Goal: Task Accomplishment & Management: Use online tool/utility

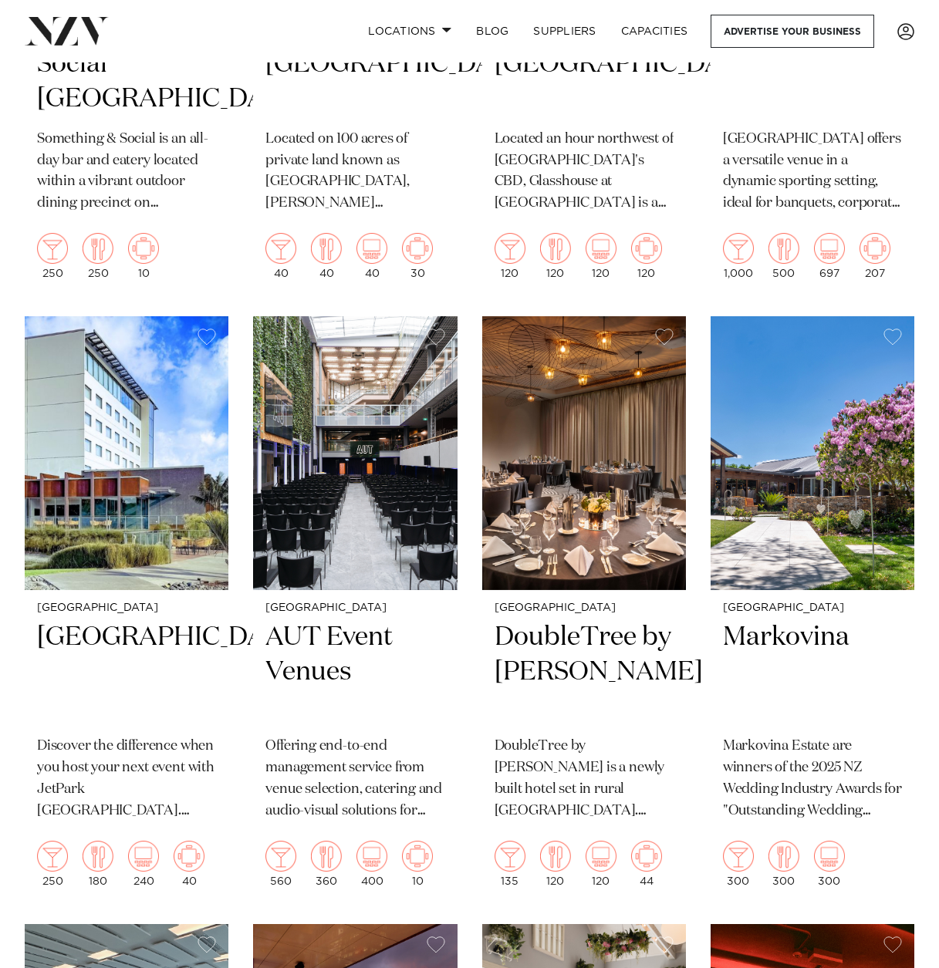
scroll to position [8953, 0]
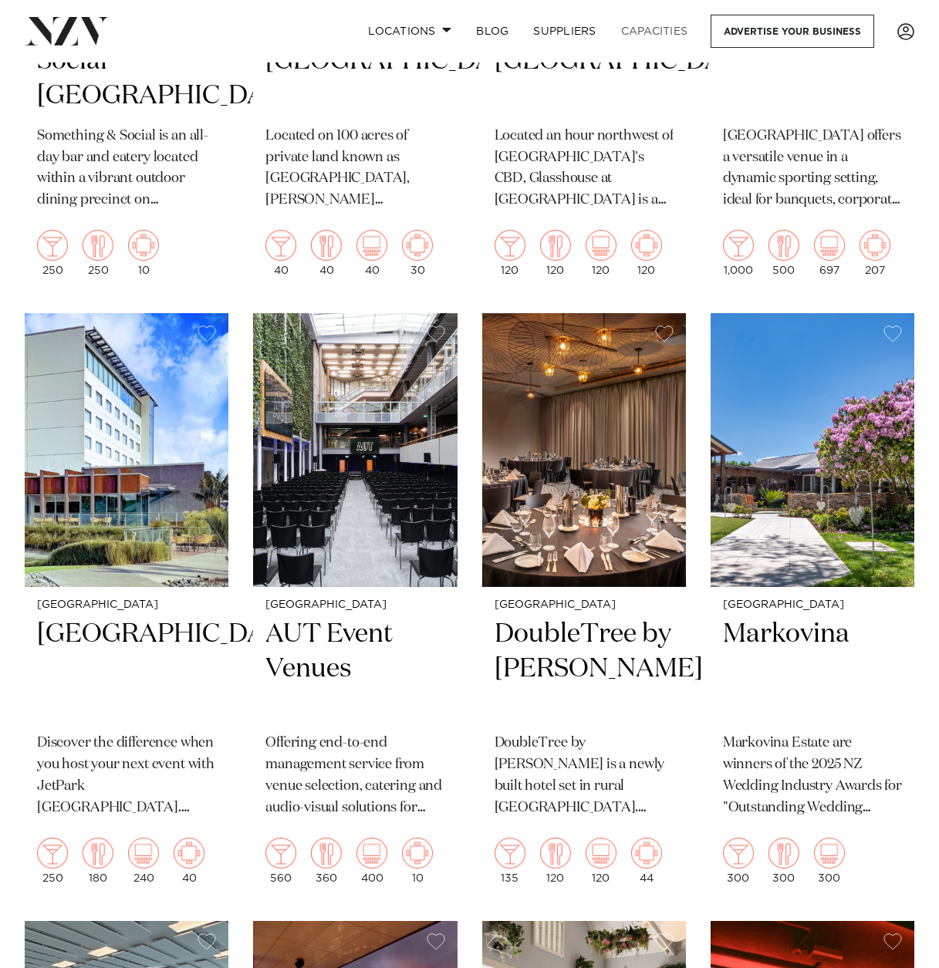
click at [618, 28] on link "Capacities" at bounding box center [655, 31] width 92 height 33
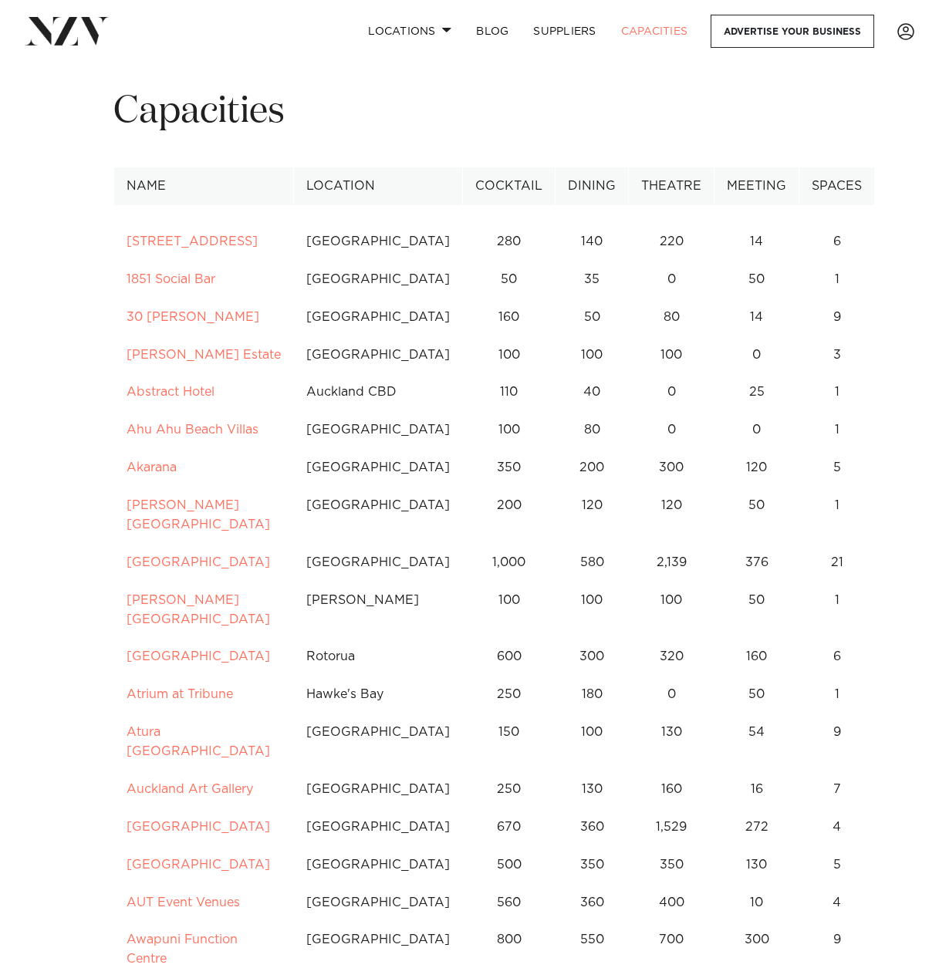
scroll to position [51, 0]
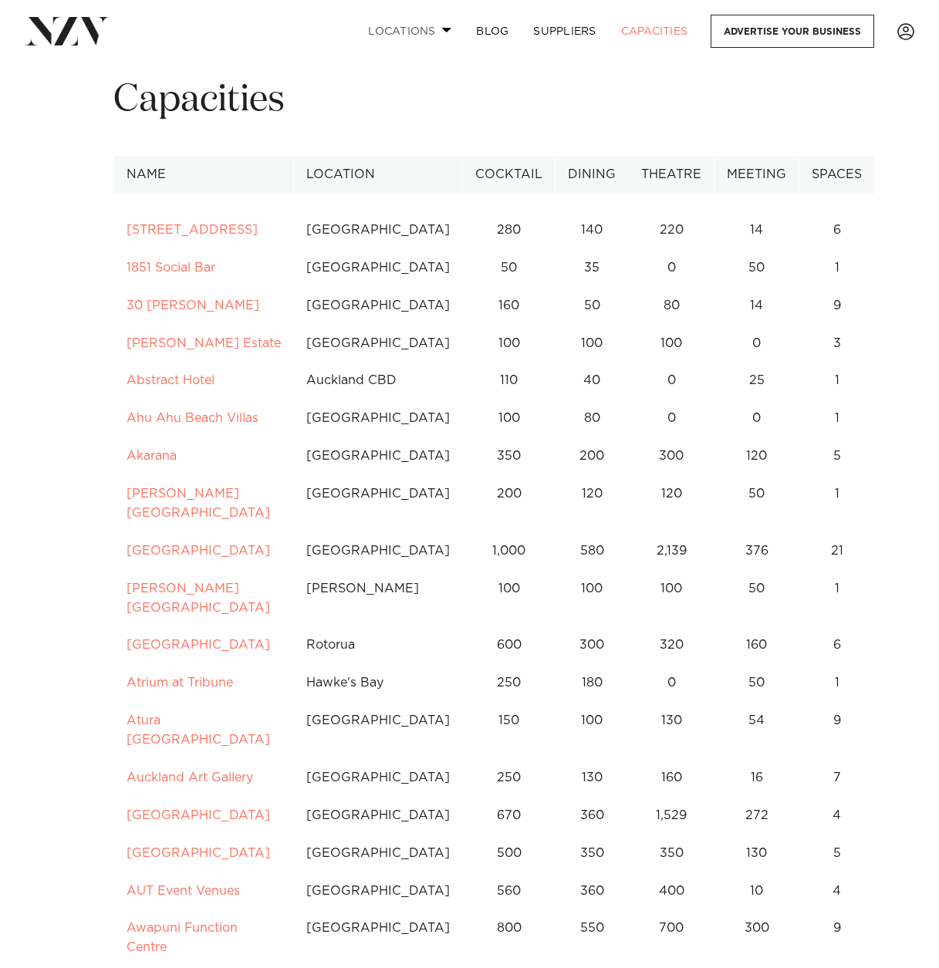
click at [417, 30] on link "Locations" at bounding box center [410, 31] width 108 height 33
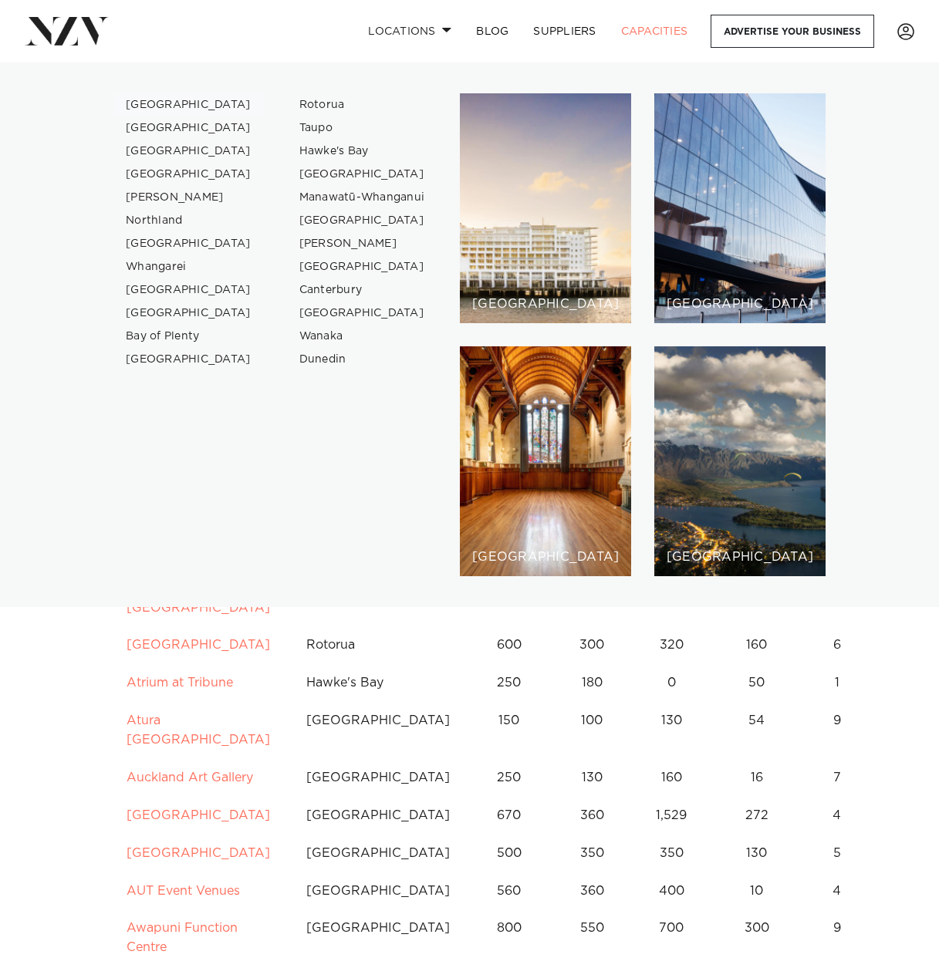
click at [167, 100] on link "[GEOGRAPHIC_DATA]" at bounding box center [188, 104] width 150 height 23
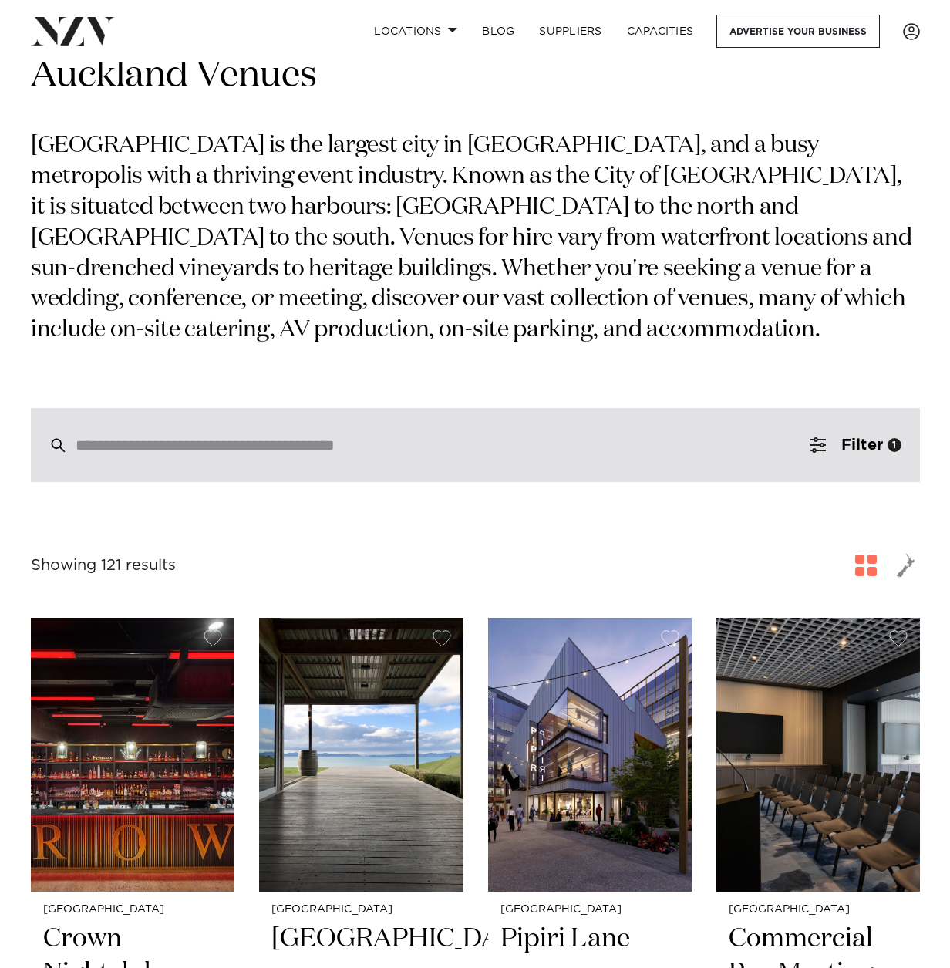
scroll to position [161, 0]
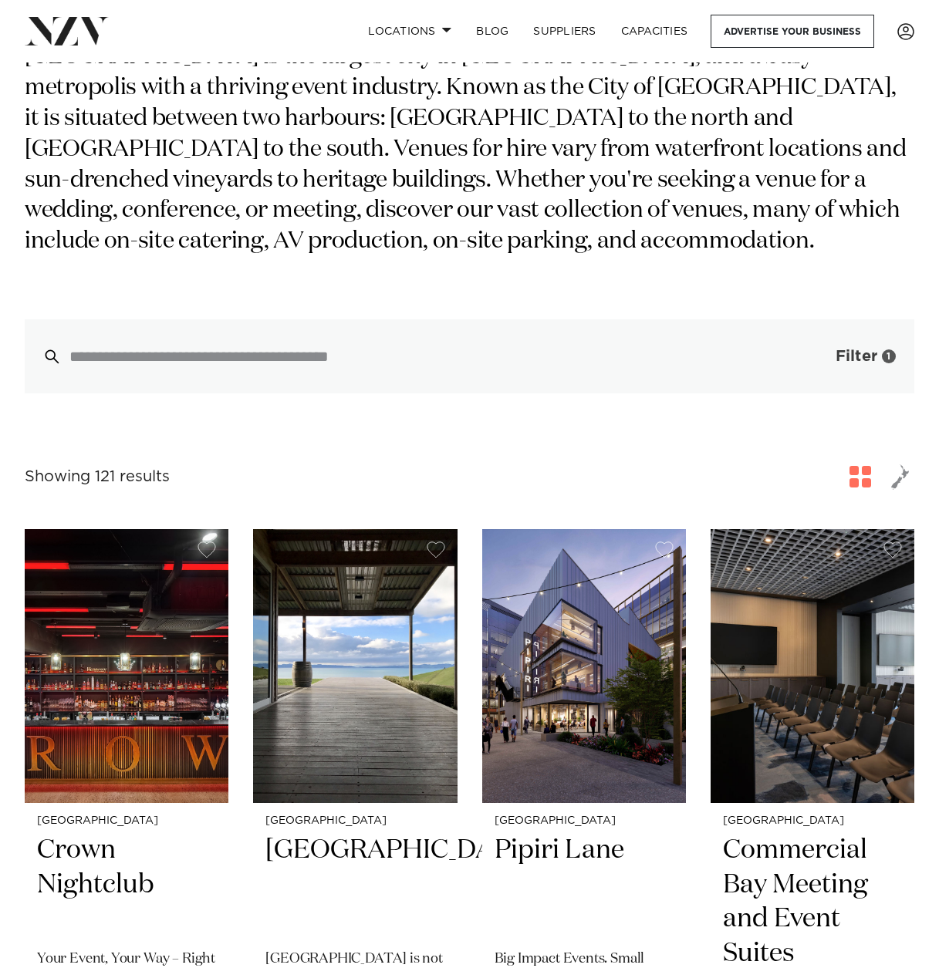
click at [877, 348] on button "Filter 1" at bounding box center [850, 356] width 128 height 74
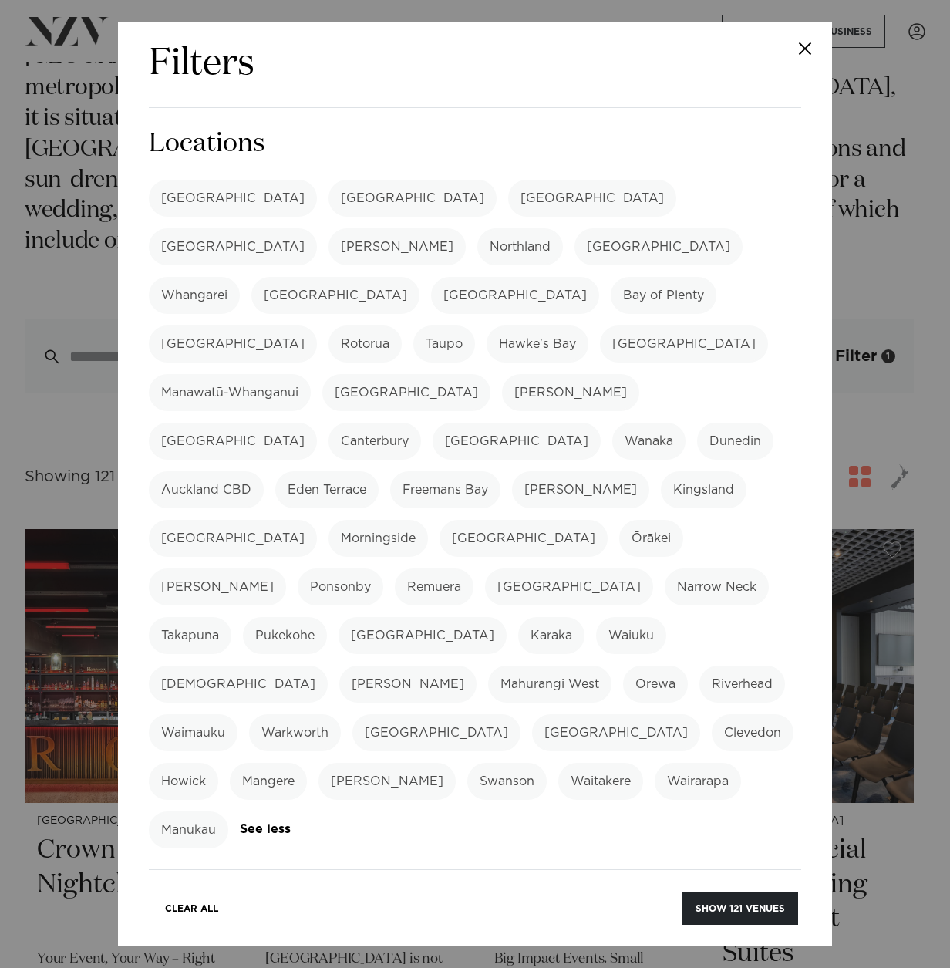
click at [617, 933] on label "Private Party" at bounding box center [590, 951] width 102 height 37
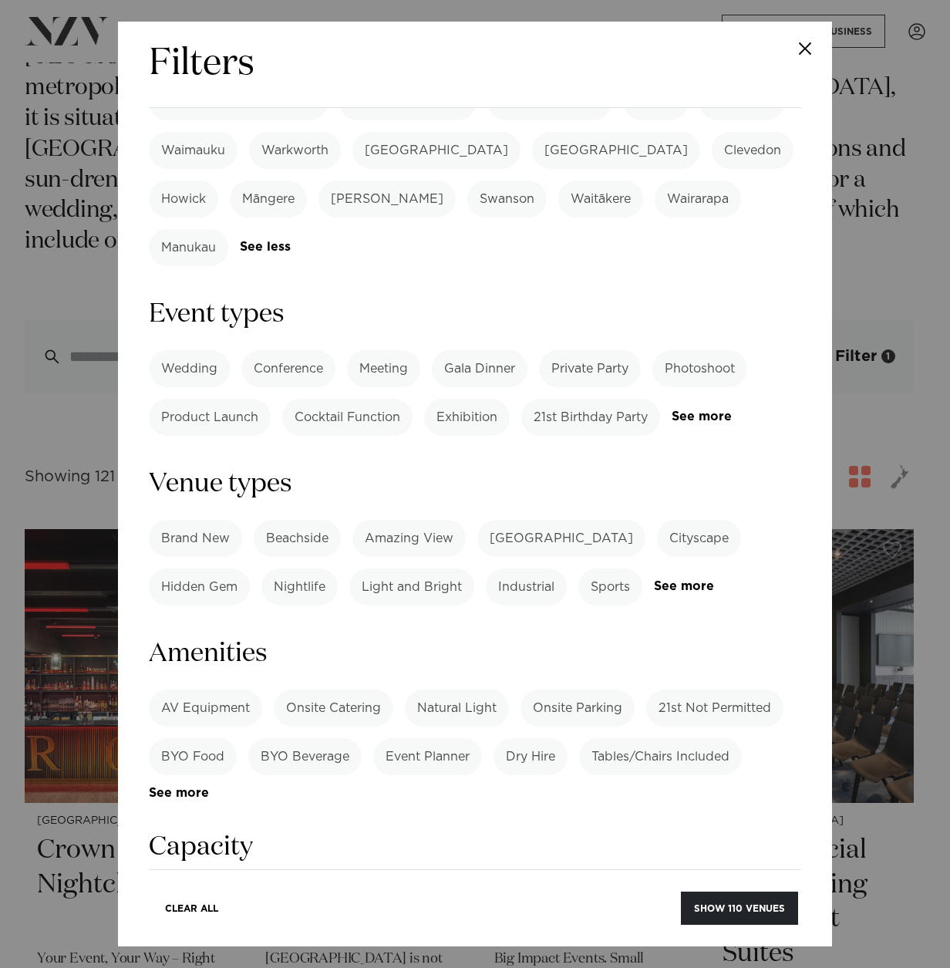
scroll to position [538, 0]
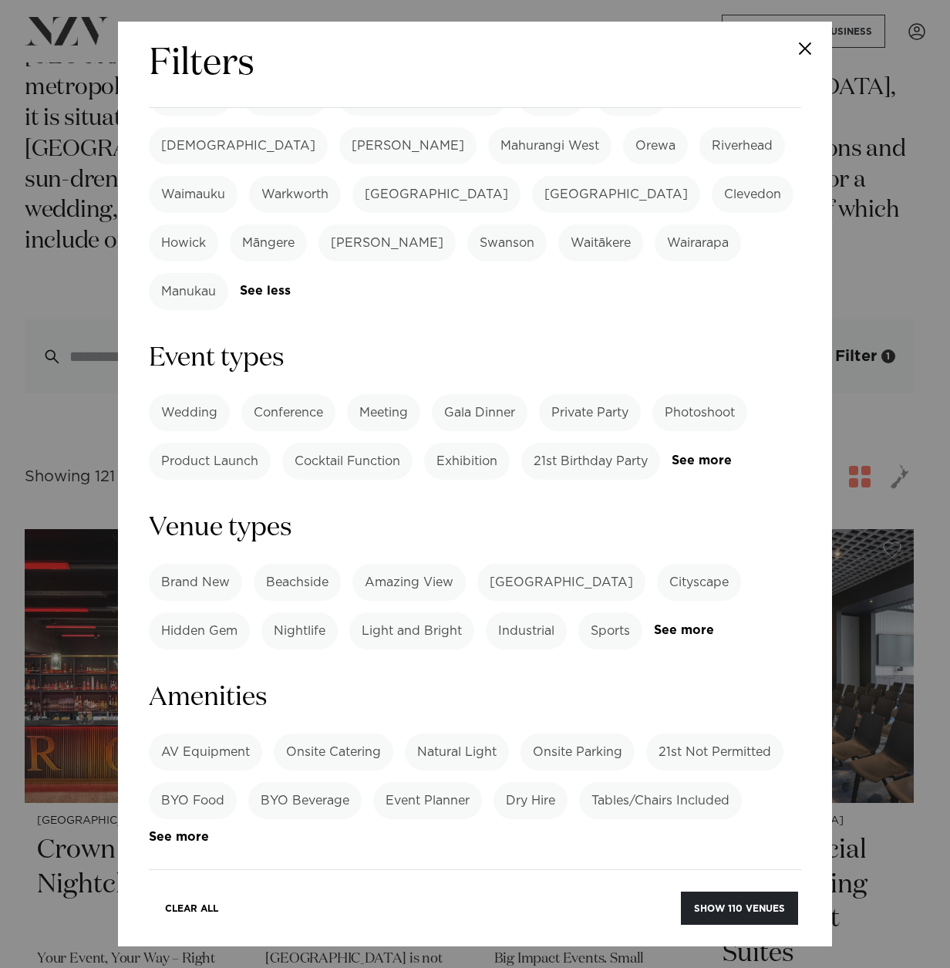
click at [299, 782] on label "BYO Beverage" at bounding box center [304, 800] width 113 height 37
click at [337, 782] on label "BYO Beverage" at bounding box center [304, 800] width 113 height 37
click at [214, 782] on label "BYO Food" at bounding box center [193, 800] width 88 height 37
click at [319, 782] on label "BYO Beverage" at bounding box center [304, 800] width 113 height 37
click at [325, 782] on label "BYO Beverage" at bounding box center [304, 800] width 113 height 37
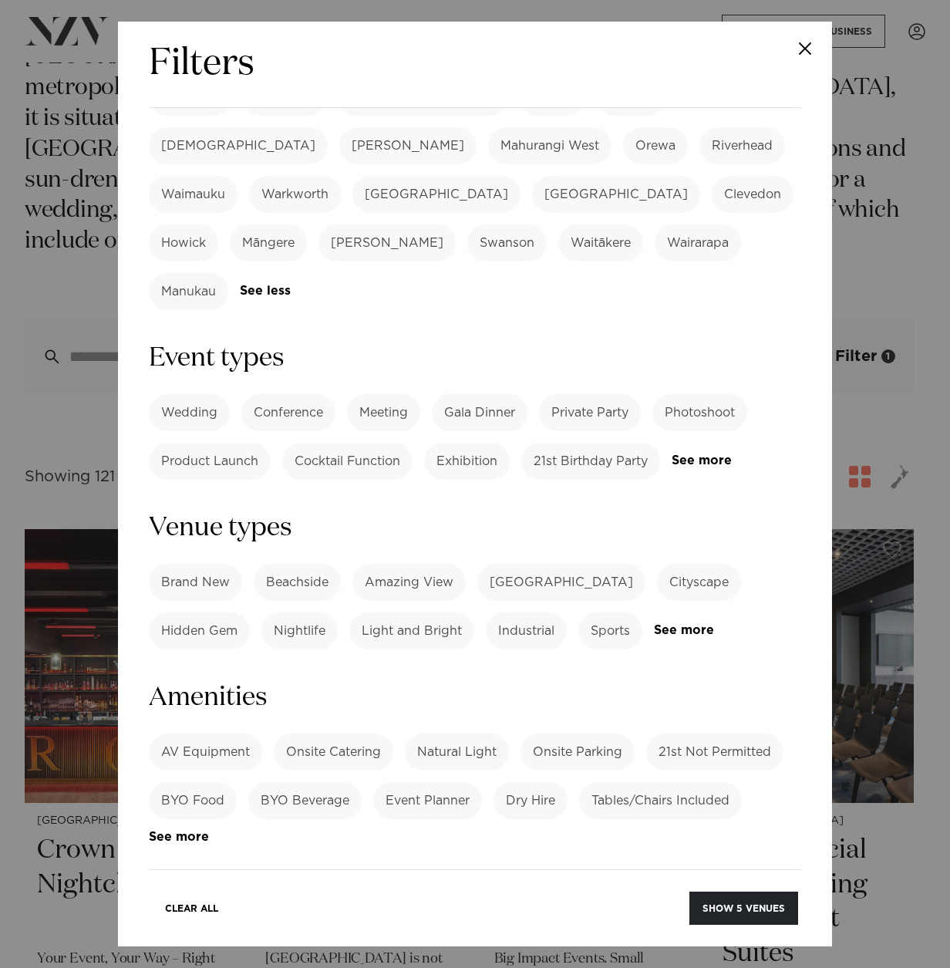
click at [356, 782] on label "BYO Beverage" at bounding box center [304, 800] width 113 height 37
click at [717, 921] on button "Show 4 venues" at bounding box center [744, 908] width 109 height 33
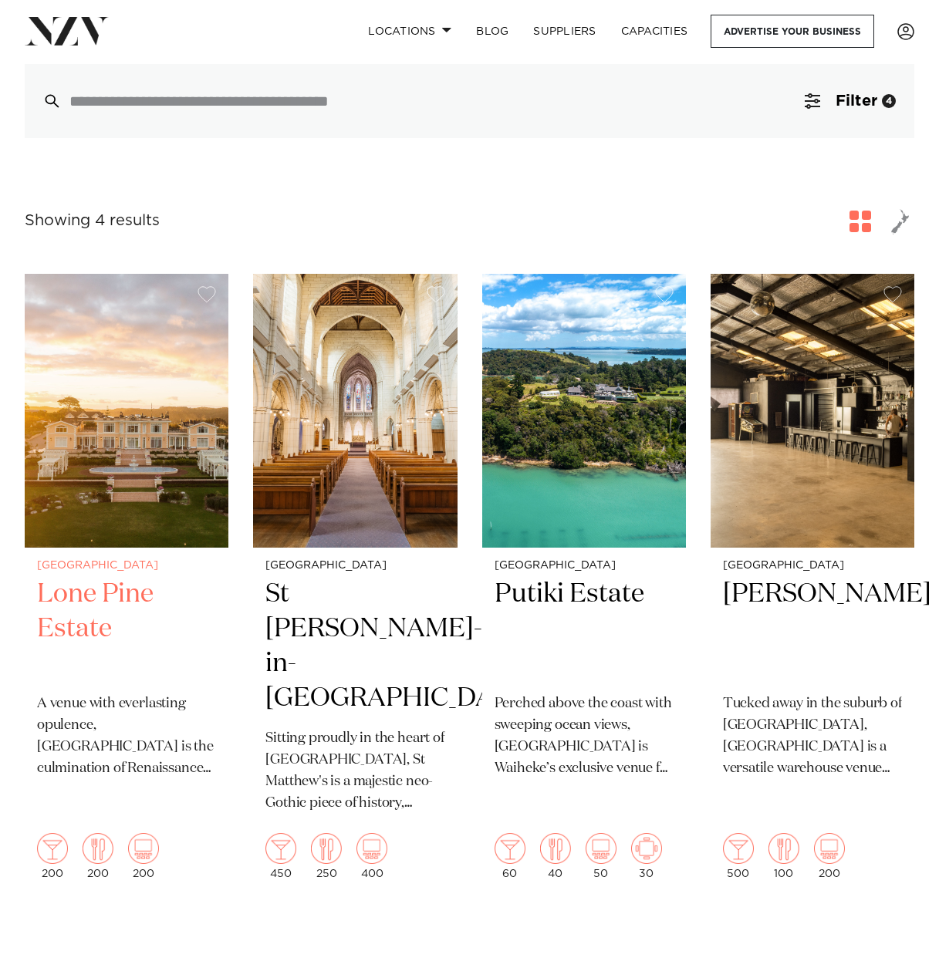
scroll to position [228, 0]
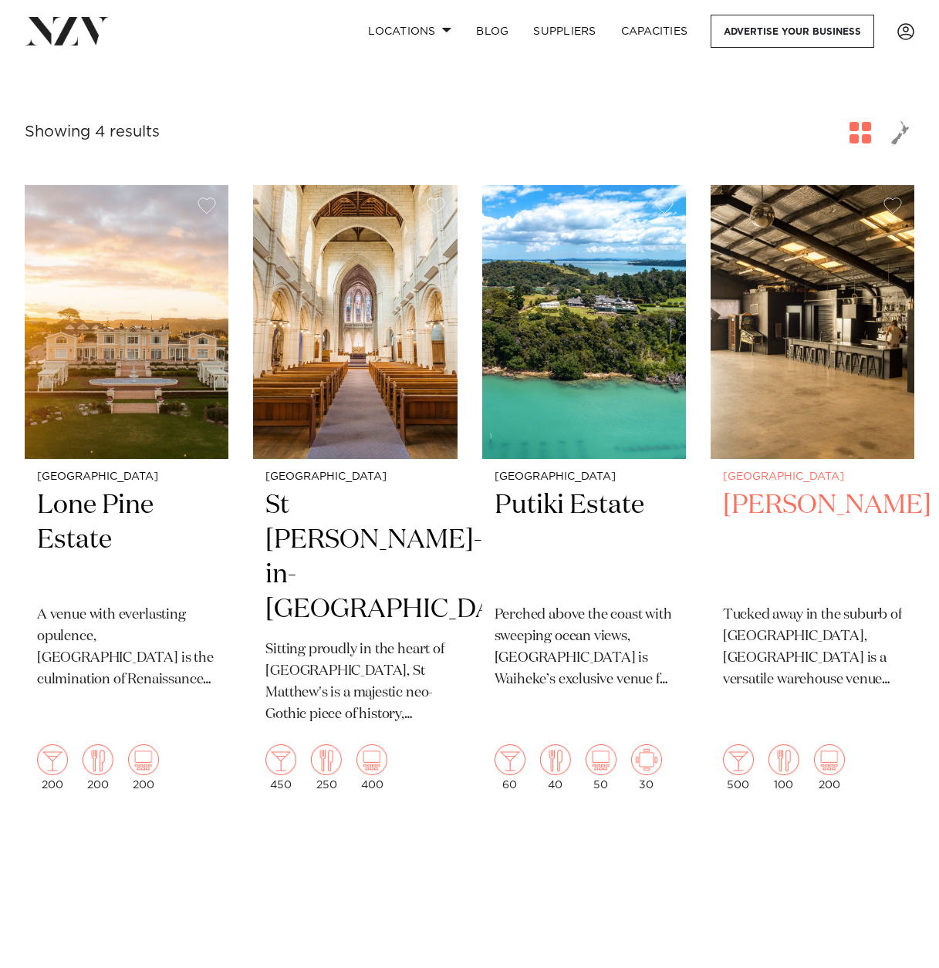
click at [776, 506] on h2 "[PERSON_NAME]" at bounding box center [812, 540] width 179 height 104
click at [863, 138] on span "button" at bounding box center [860, 133] width 22 height 22
click at [852, 137] on span "button" at bounding box center [860, 133] width 22 height 22
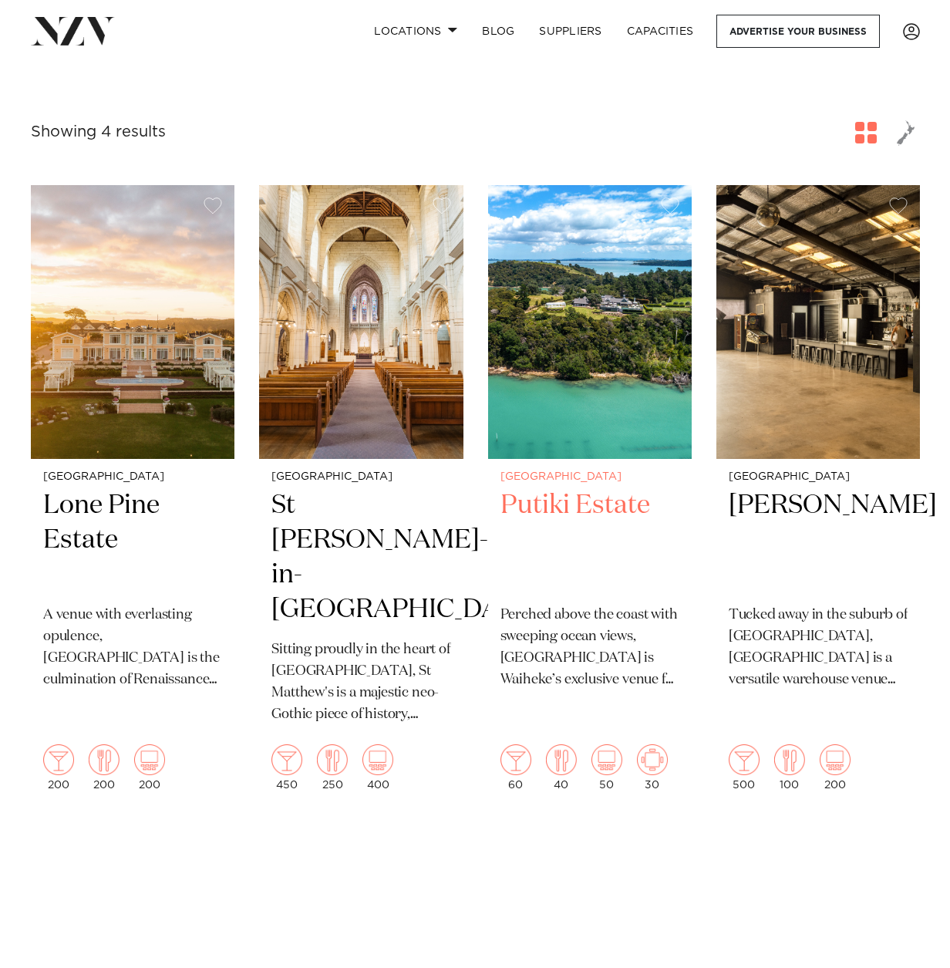
scroll to position [0, 0]
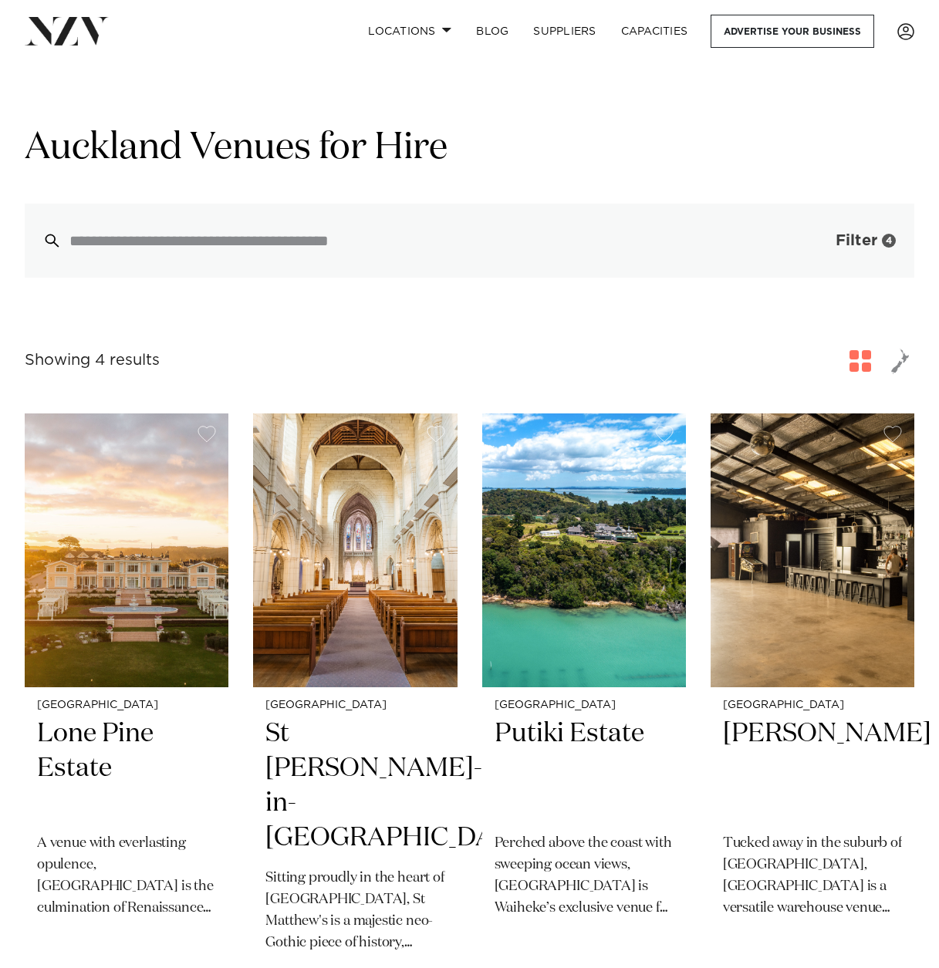
click at [813, 246] on span "button" at bounding box center [812, 240] width 15 height 15
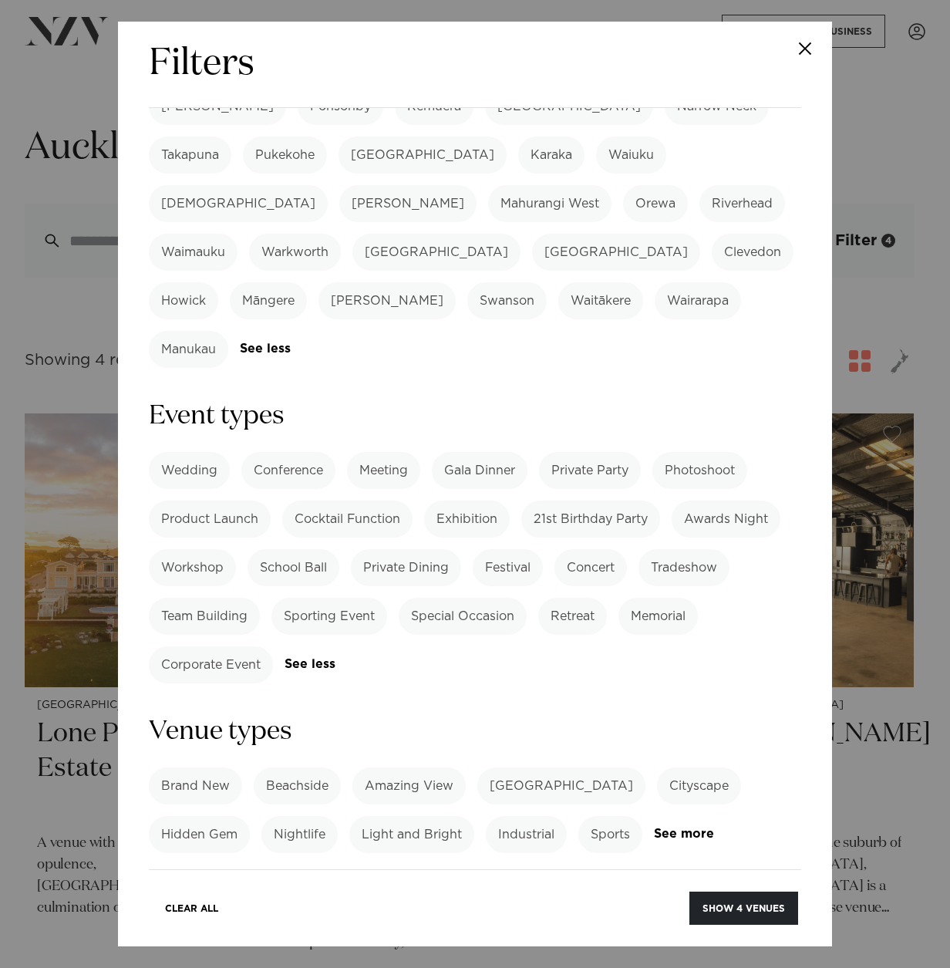
scroll to position [511, 0]
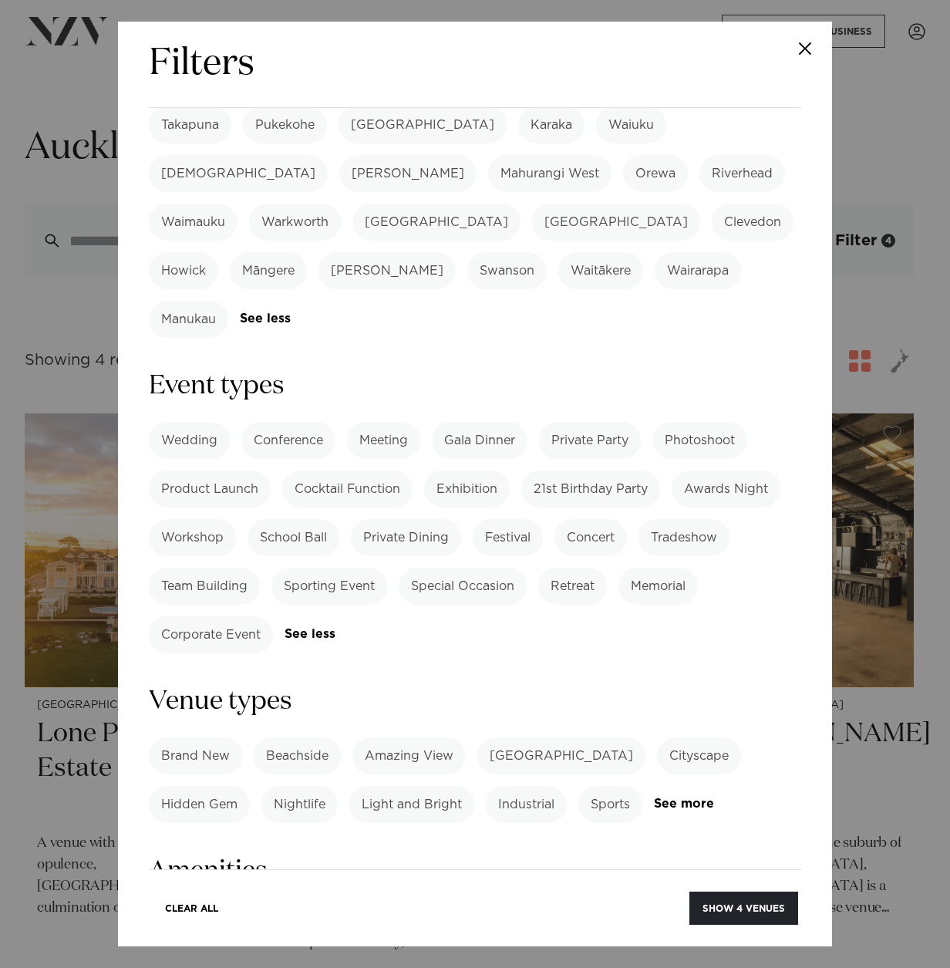
click at [278, 956] on label "BYO Beverage" at bounding box center [304, 974] width 113 height 37
click at [203, 956] on label "BYO Food" at bounding box center [193, 974] width 88 height 37
click at [699, 890] on div "Clear All Show 110 venues" at bounding box center [475, 898] width 653 height 59
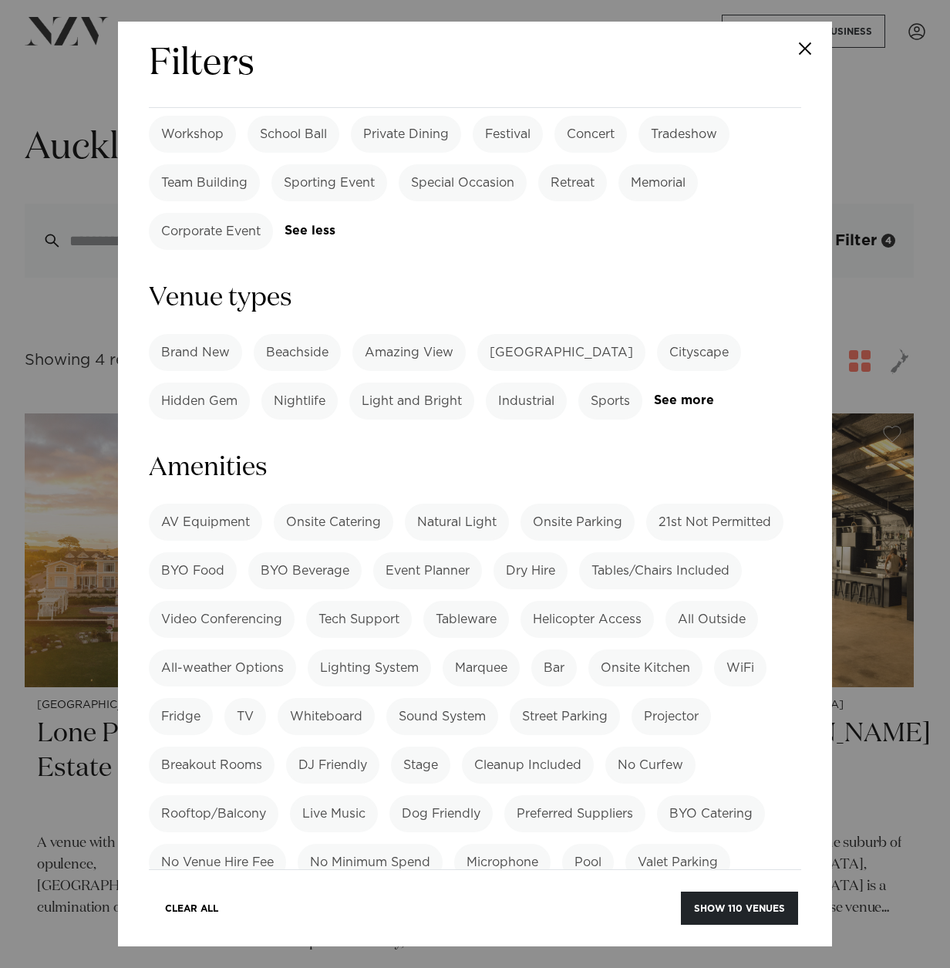
scroll to position [924, 0]
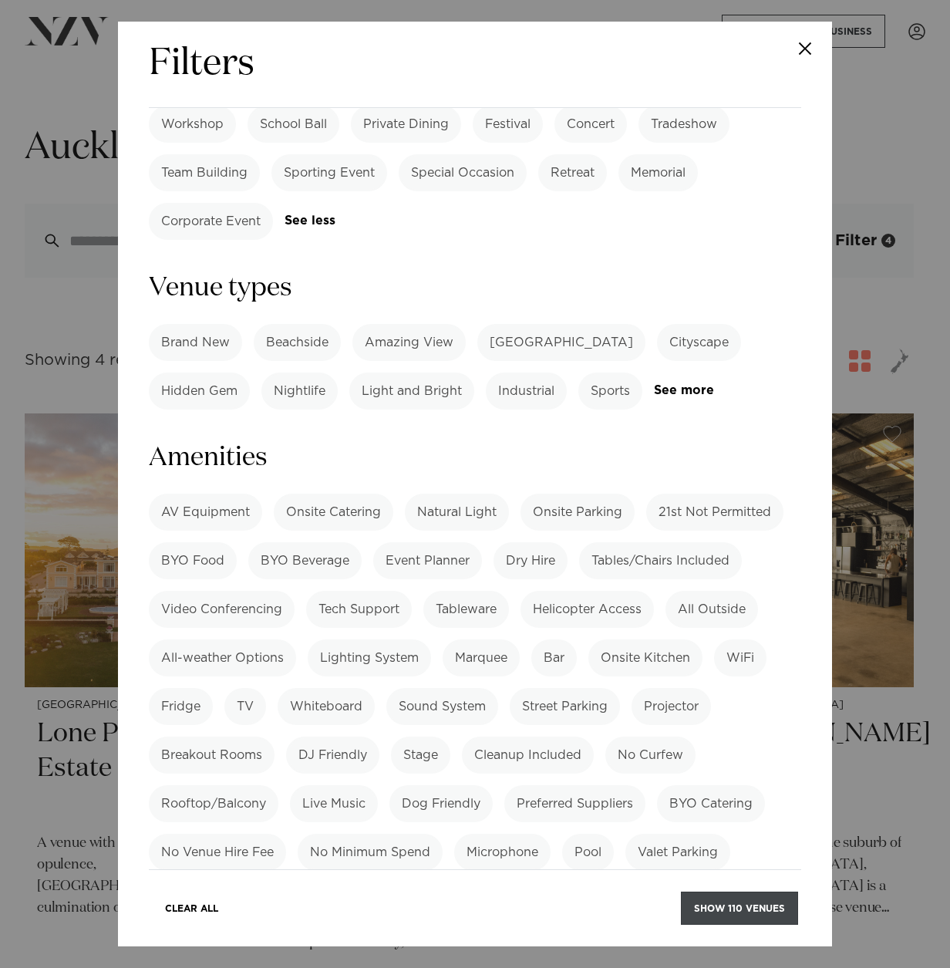
click at [718, 895] on button "Show 110 venues" at bounding box center [739, 908] width 117 height 33
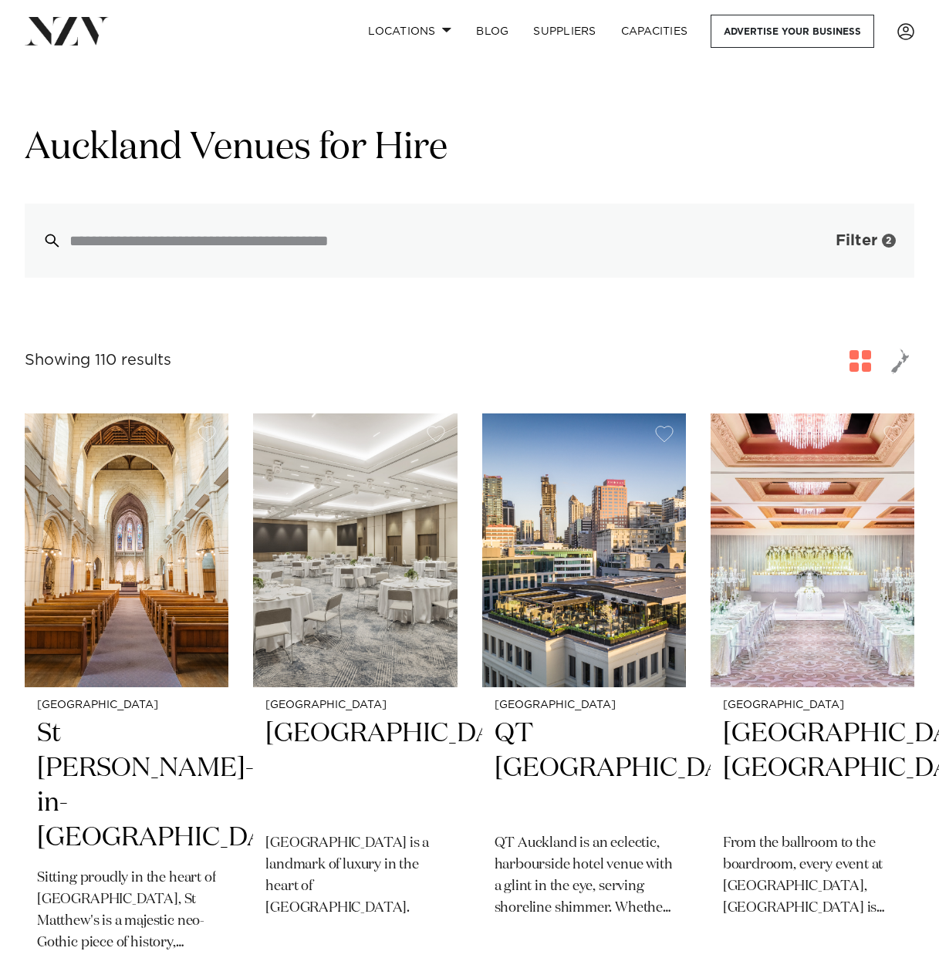
click at [817, 240] on span "button" at bounding box center [812, 240] width 15 height 15
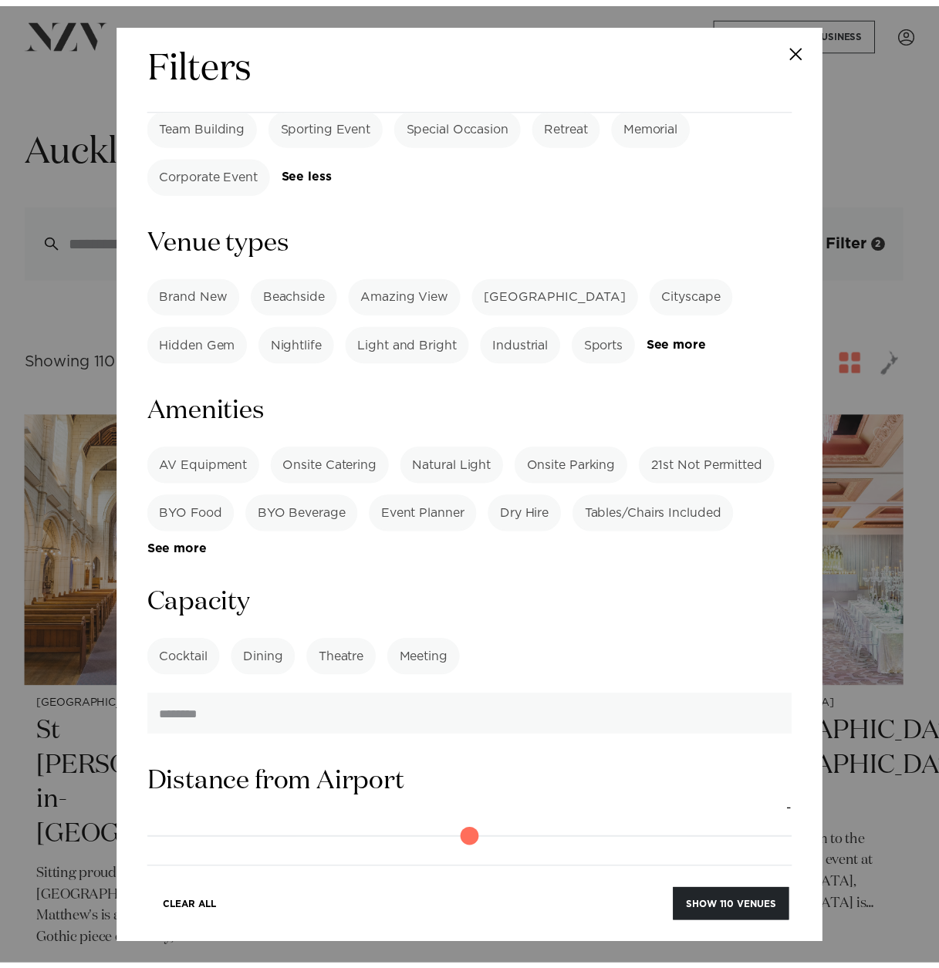
scroll to position [1016, 0]
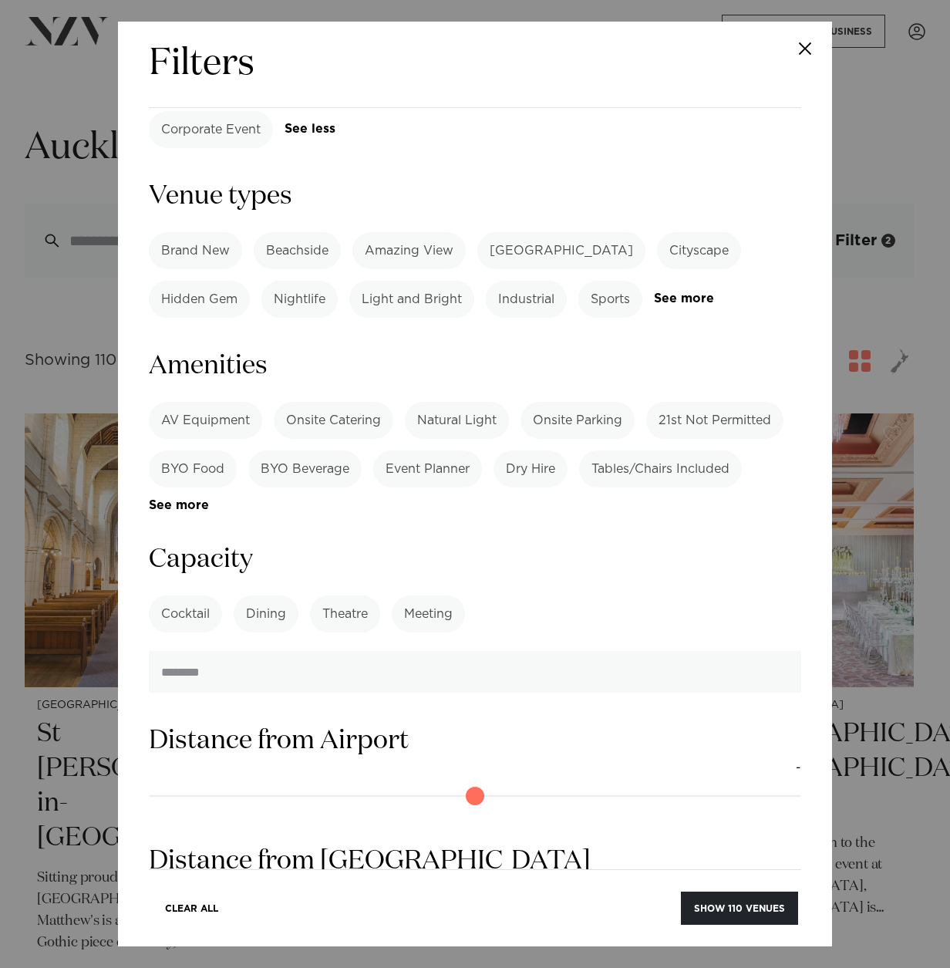
click at [190, 596] on label "Cocktail" at bounding box center [185, 614] width 73 height 37
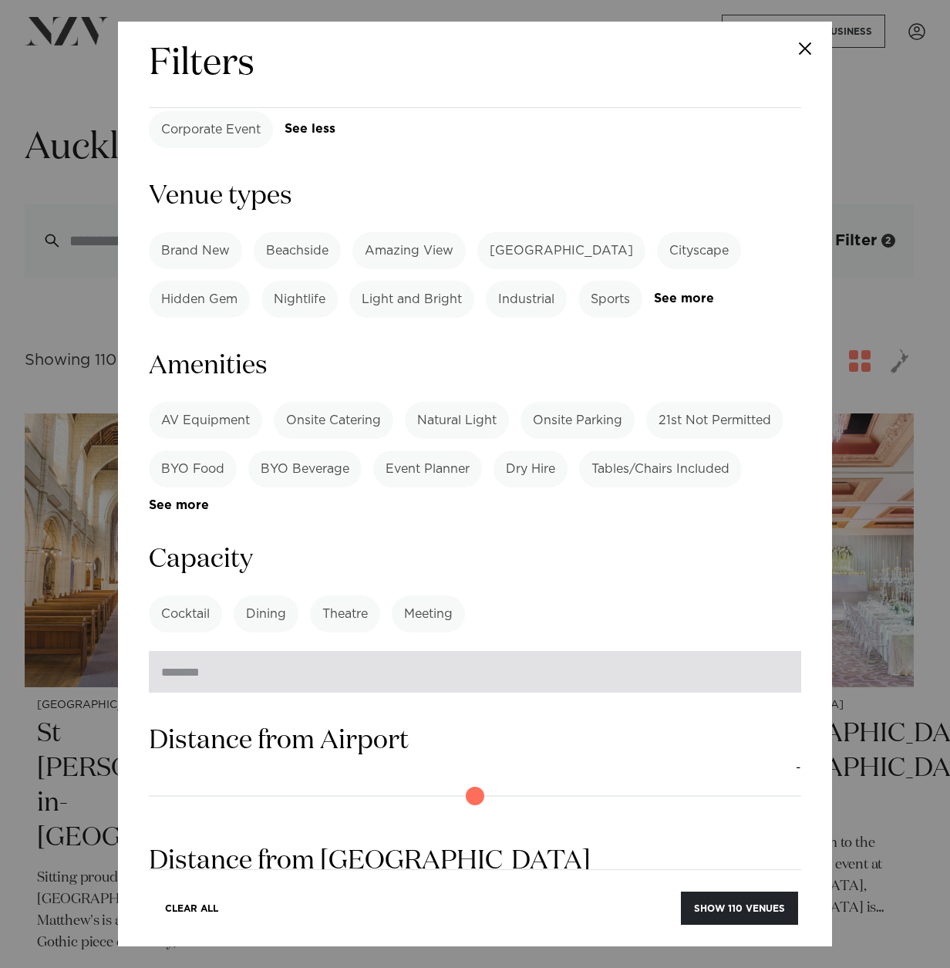
click at [312, 651] on input "number" at bounding box center [475, 672] width 653 height 42
type input "**"
click at [681, 892] on button "Show 110 venues" at bounding box center [739, 908] width 117 height 33
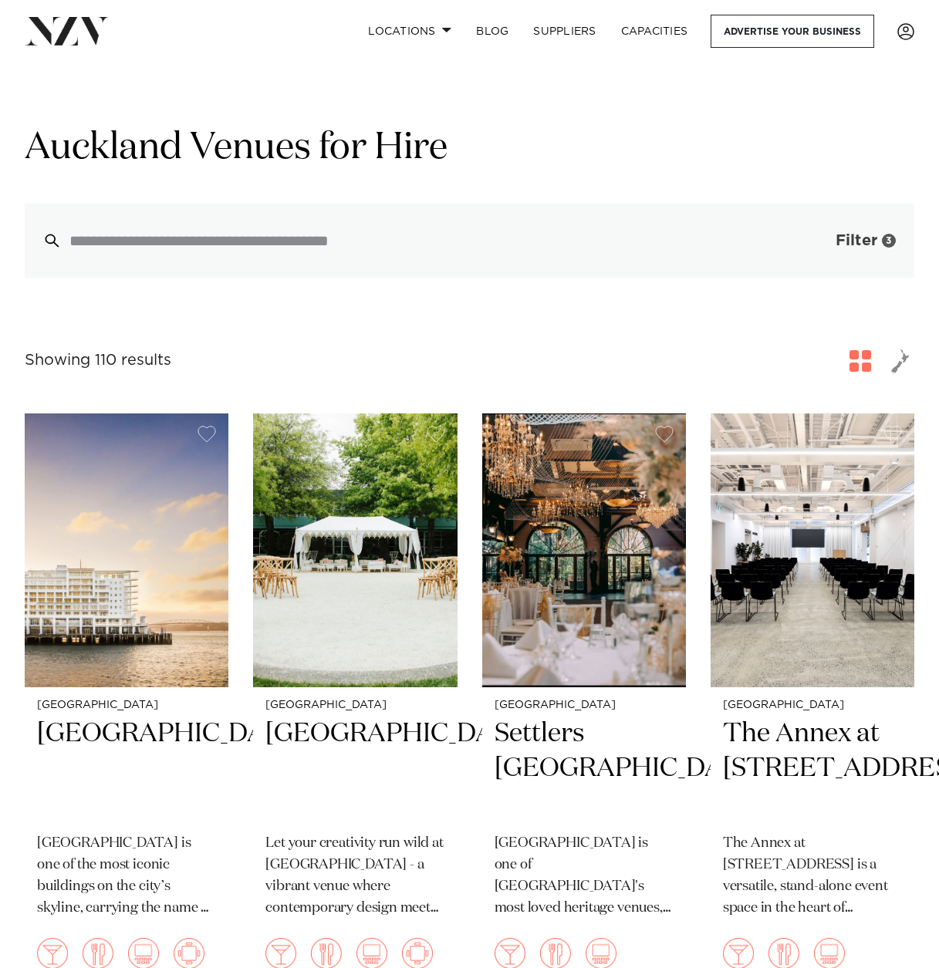
click at [852, 232] on button "Filter 3" at bounding box center [850, 241] width 128 height 74
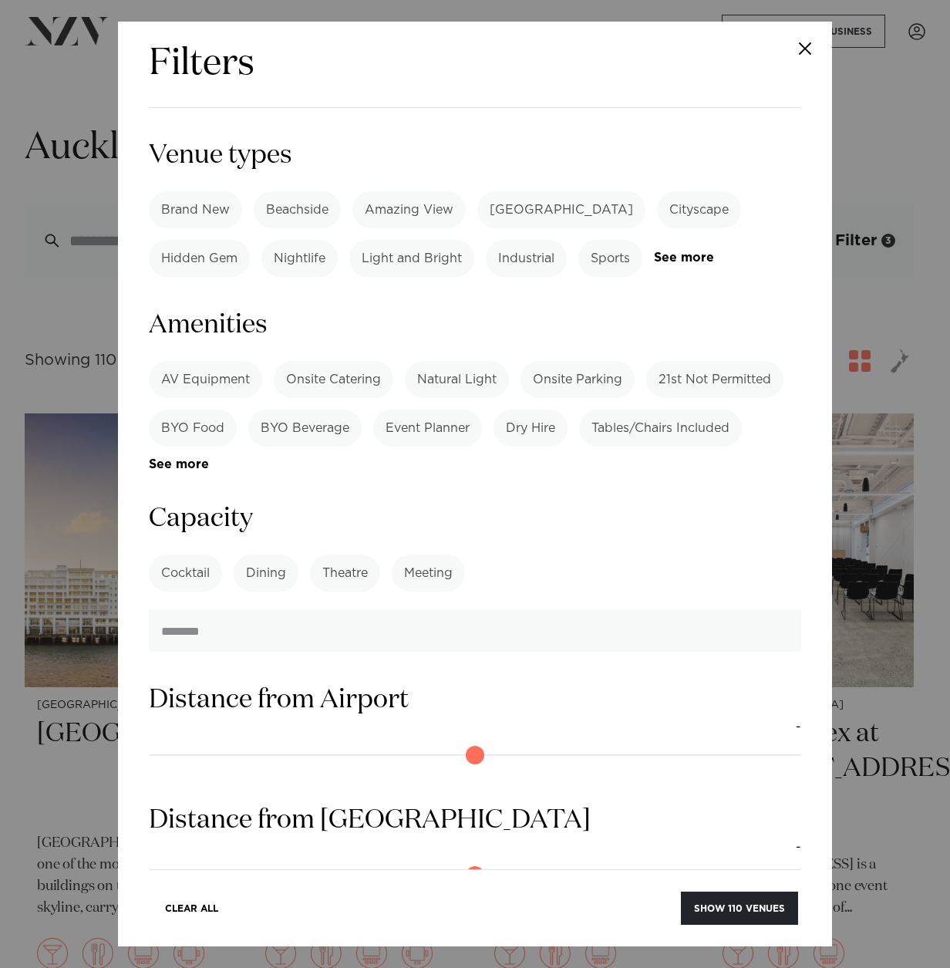
scroll to position [1162, 0]
